Goal: Task Accomplishment & Management: Manage account settings

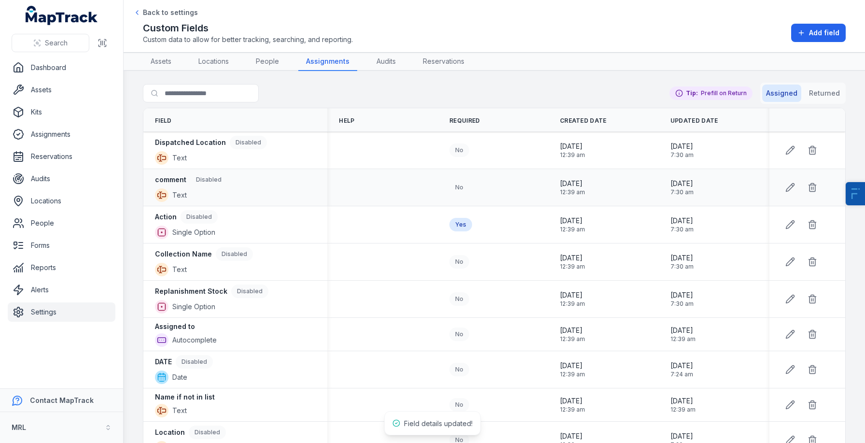
scroll to position [28, 0]
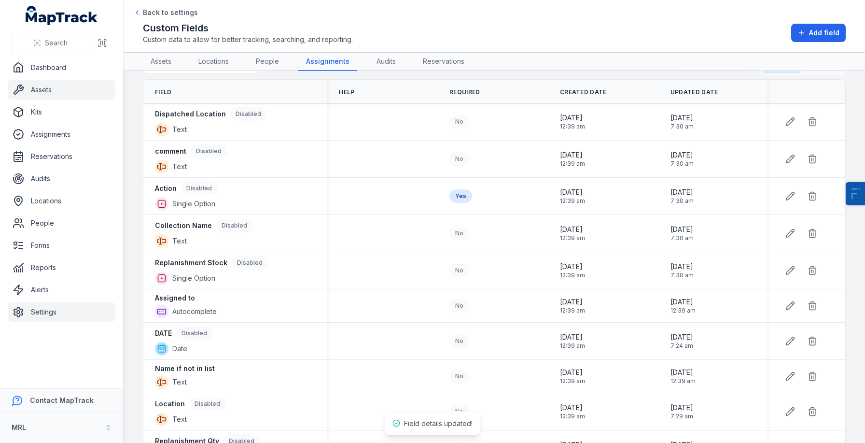
click at [42, 92] on link "Assets" at bounding box center [62, 89] width 108 height 19
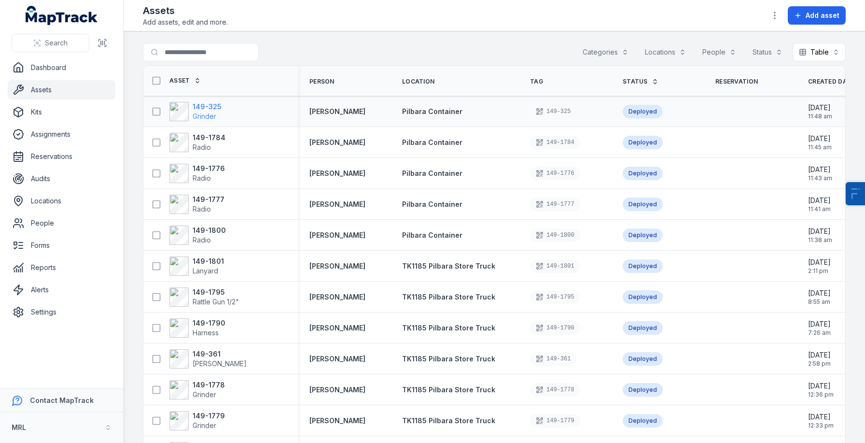
click at [202, 111] on strong "149-325" at bounding box center [207, 107] width 29 height 10
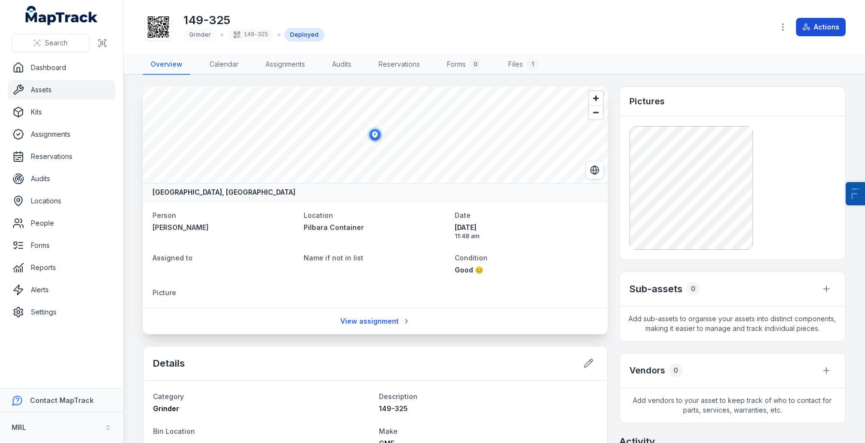
click at [834, 28] on button "Actions" at bounding box center [821, 27] width 50 height 18
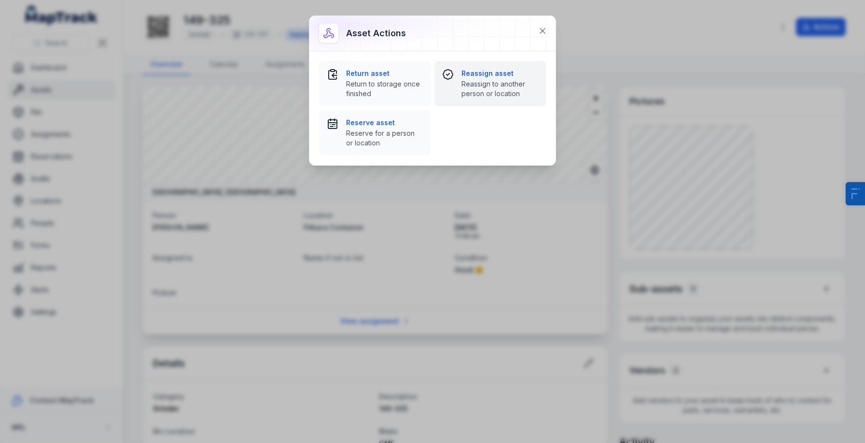
click at [479, 84] on span "Reassign to another person or location" at bounding box center [499, 88] width 77 height 19
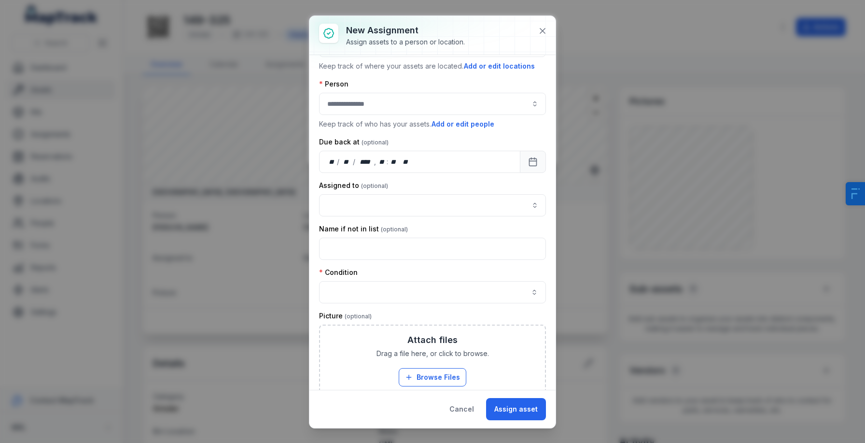
scroll to position [94, 0]
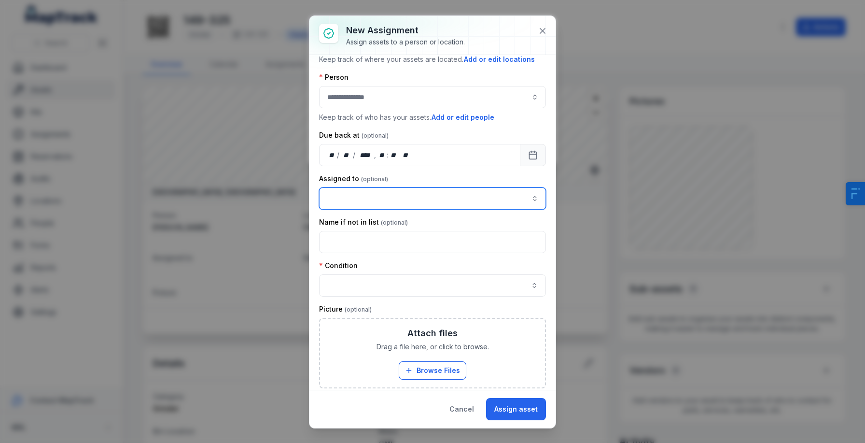
click at [427, 206] on input "assignment-add:cf[c882bf6e-dece-4cee-bd32-07c560d8b0b3]-label" at bounding box center [432, 198] width 227 height 22
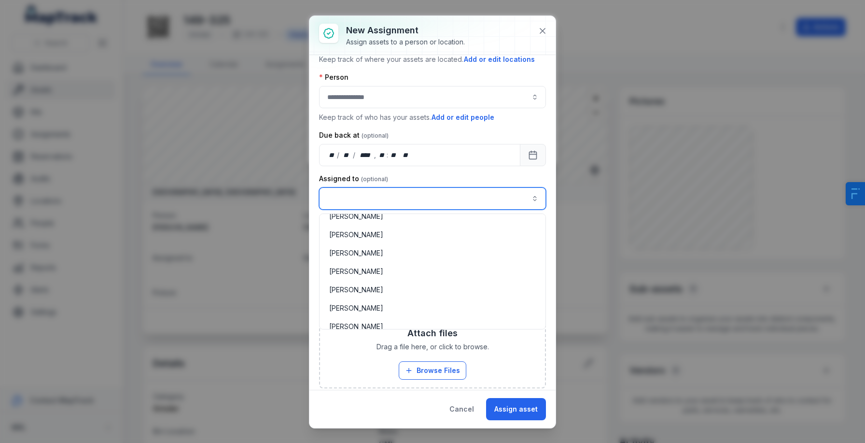
scroll to position [838, 0]
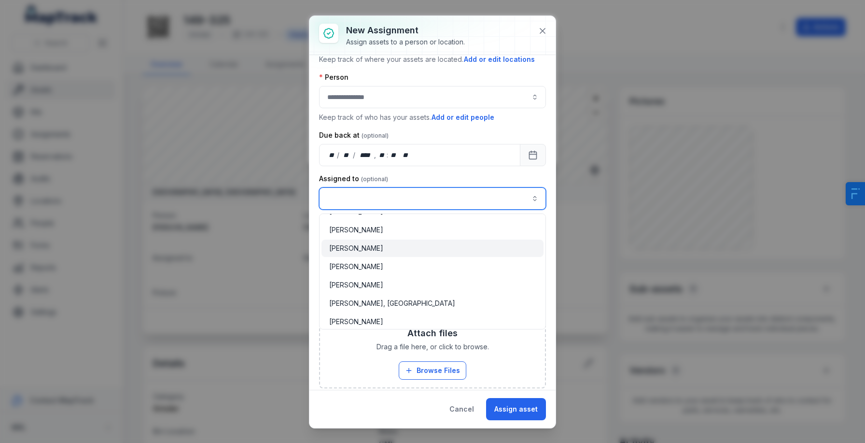
click at [423, 256] on div "[PERSON_NAME]" at bounding box center [432, 247] width 222 height 17
type input "**********"
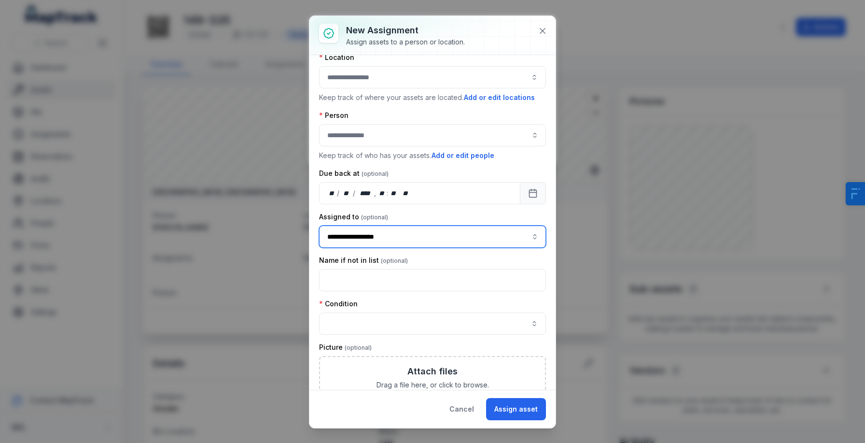
scroll to position [21, 0]
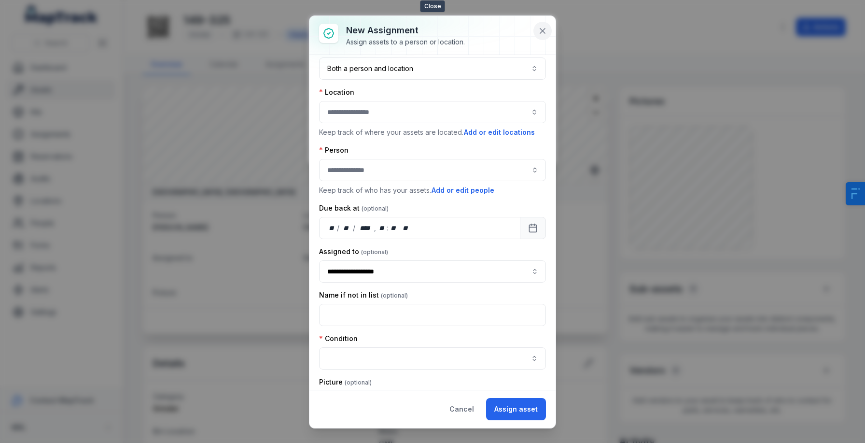
click at [543, 35] on icon at bounding box center [543, 31] width 10 height 10
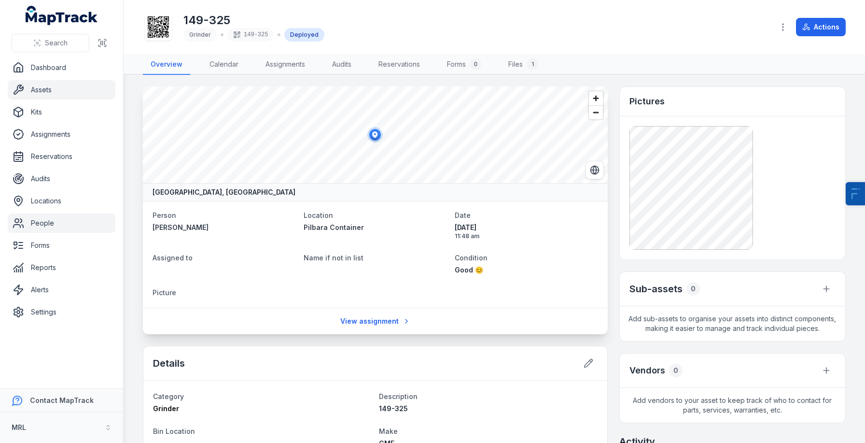
click at [68, 222] on link "People" at bounding box center [62, 222] width 108 height 19
click at [20, 310] on icon at bounding box center [19, 312] width 12 height 12
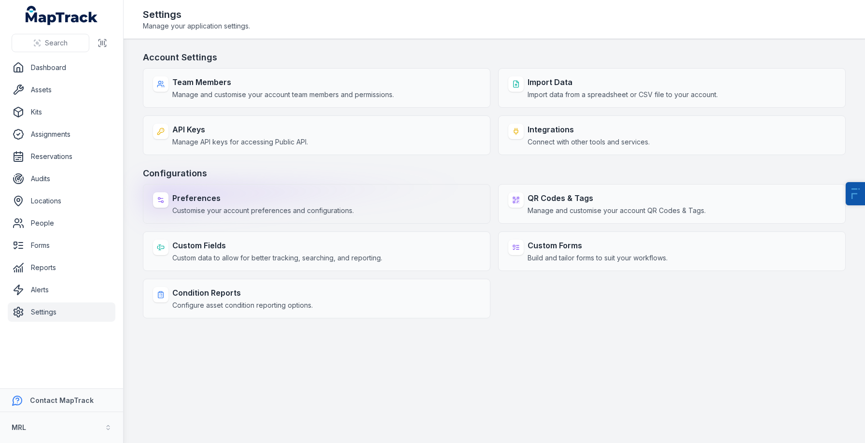
click at [273, 193] on strong "Preferences" at bounding box center [262, 198] width 181 height 12
select select "***"
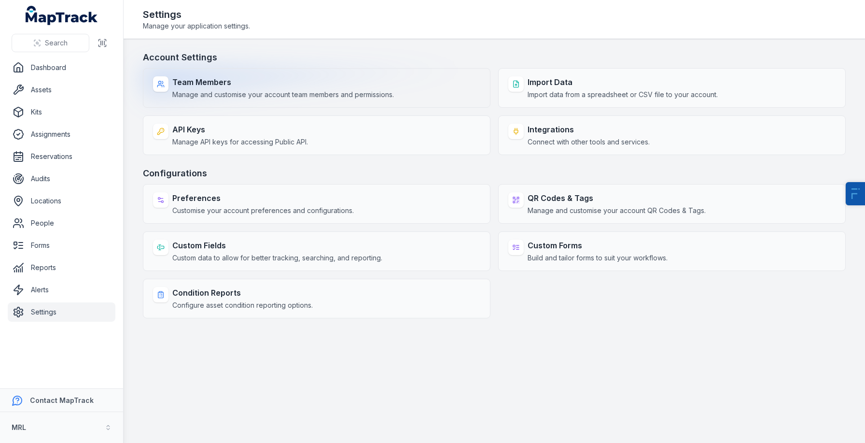
click at [307, 77] on strong "Team Members" at bounding box center [283, 82] width 222 height 12
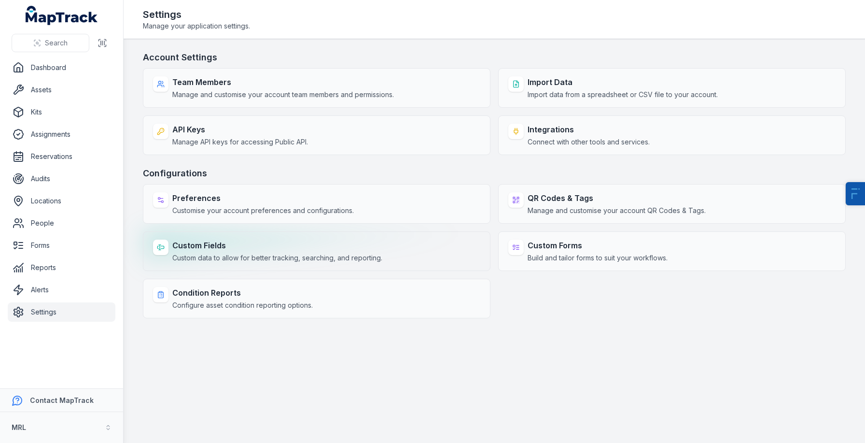
click at [192, 254] on span "Custom data to allow for better tracking, searching, and reporting." at bounding box center [277, 258] width 210 height 10
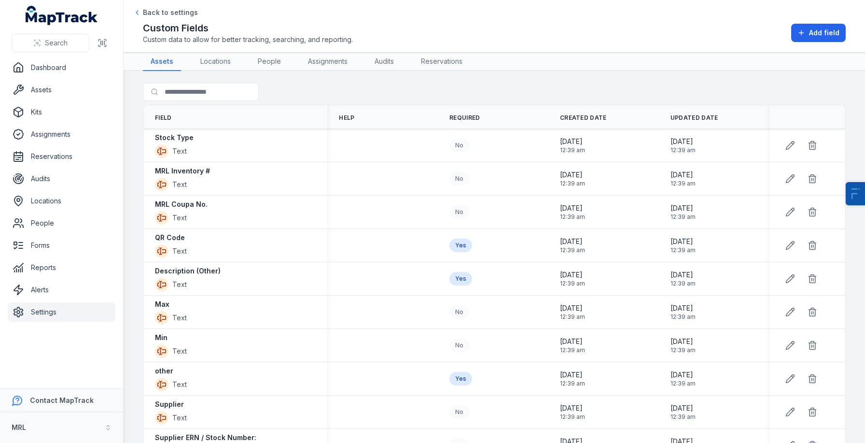
click at [355, 47] on header "Toggle Navigation Back to settings Custom Fields Custom data to allow for bette…" at bounding box center [494, 26] width 741 height 53
click at [328, 61] on link "Assignments" at bounding box center [327, 62] width 55 height 18
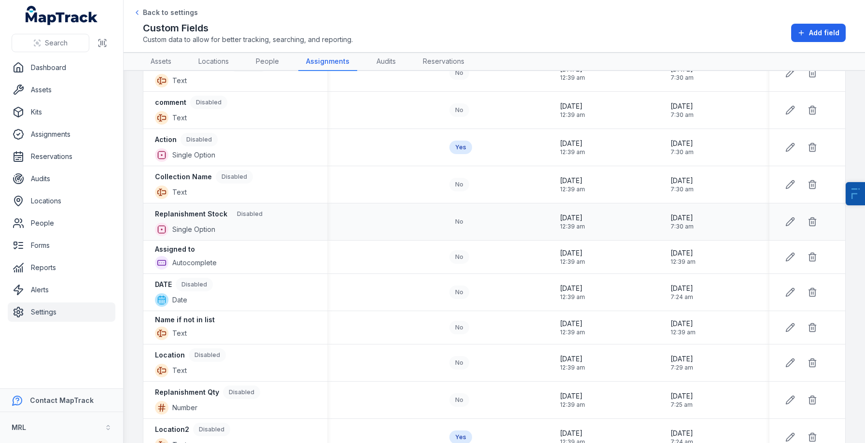
scroll to position [77, 0]
click at [785, 254] on icon at bounding box center [790, 257] width 10 height 10
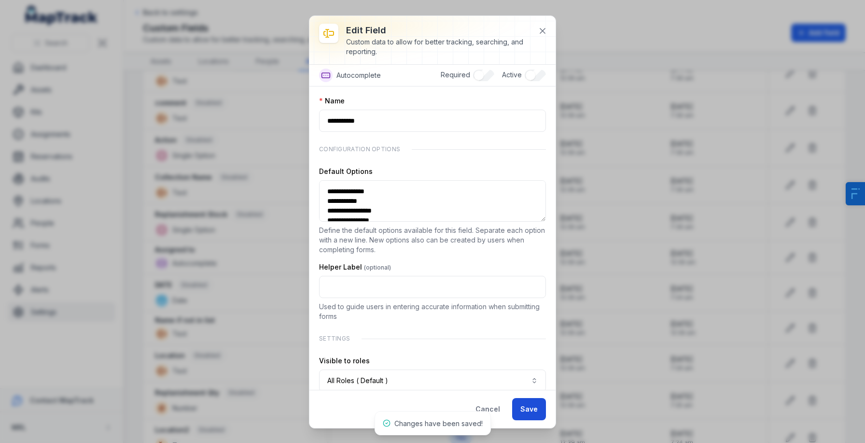
click at [525, 400] on button "Save" at bounding box center [529, 409] width 34 height 22
